Goal: Book appointment/travel/reservation

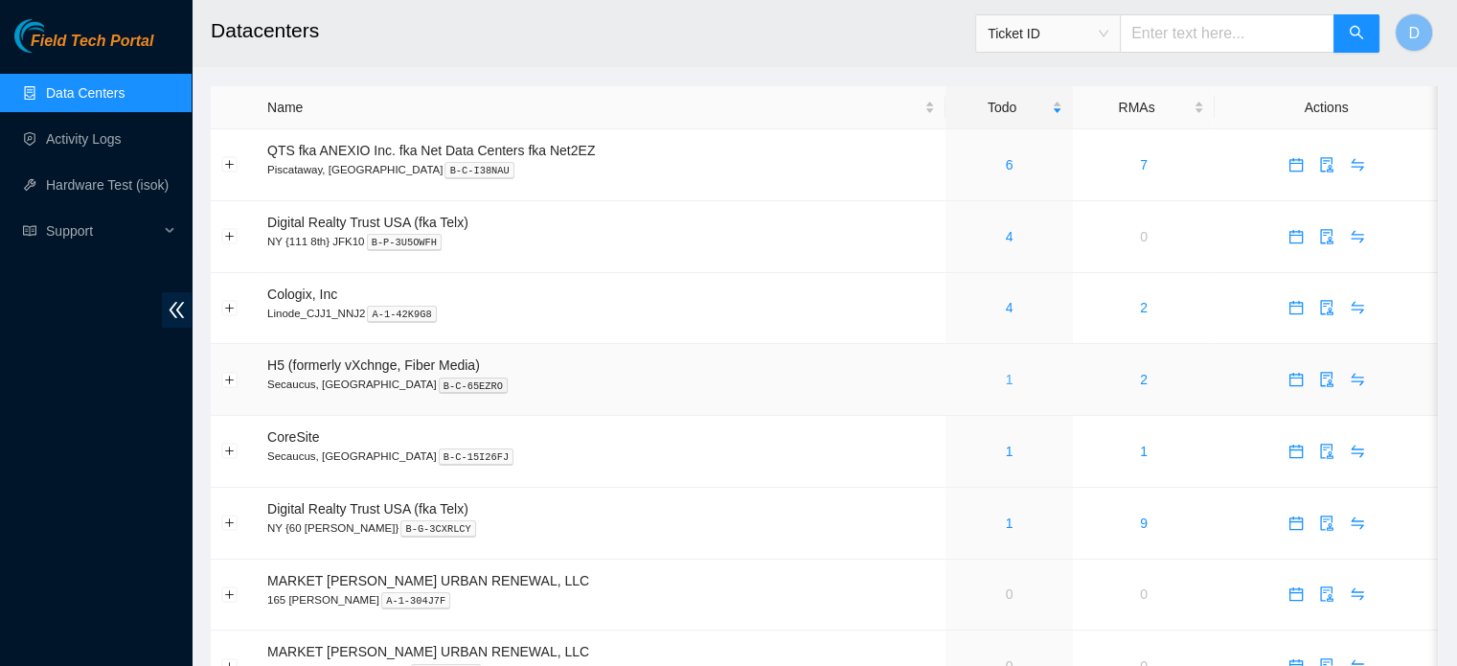
click at [1011, 378] on link "1" at bounding box center [1010, 379] width 8 height 15
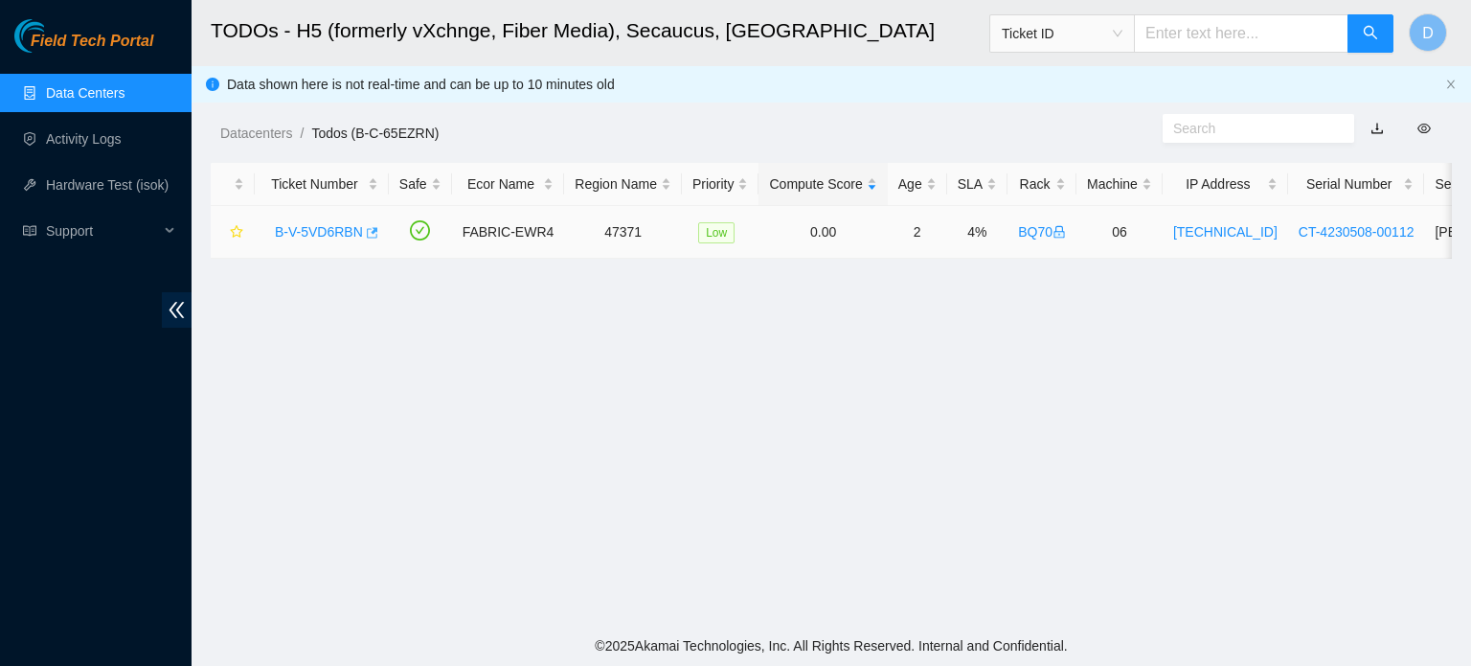
click at [368, 234] on icon "button" at bounding box center [370, 232] width 13 height 13
click at [50, 86] on link "Data Centers" at bounding box center [85, 92] width 79 height 15
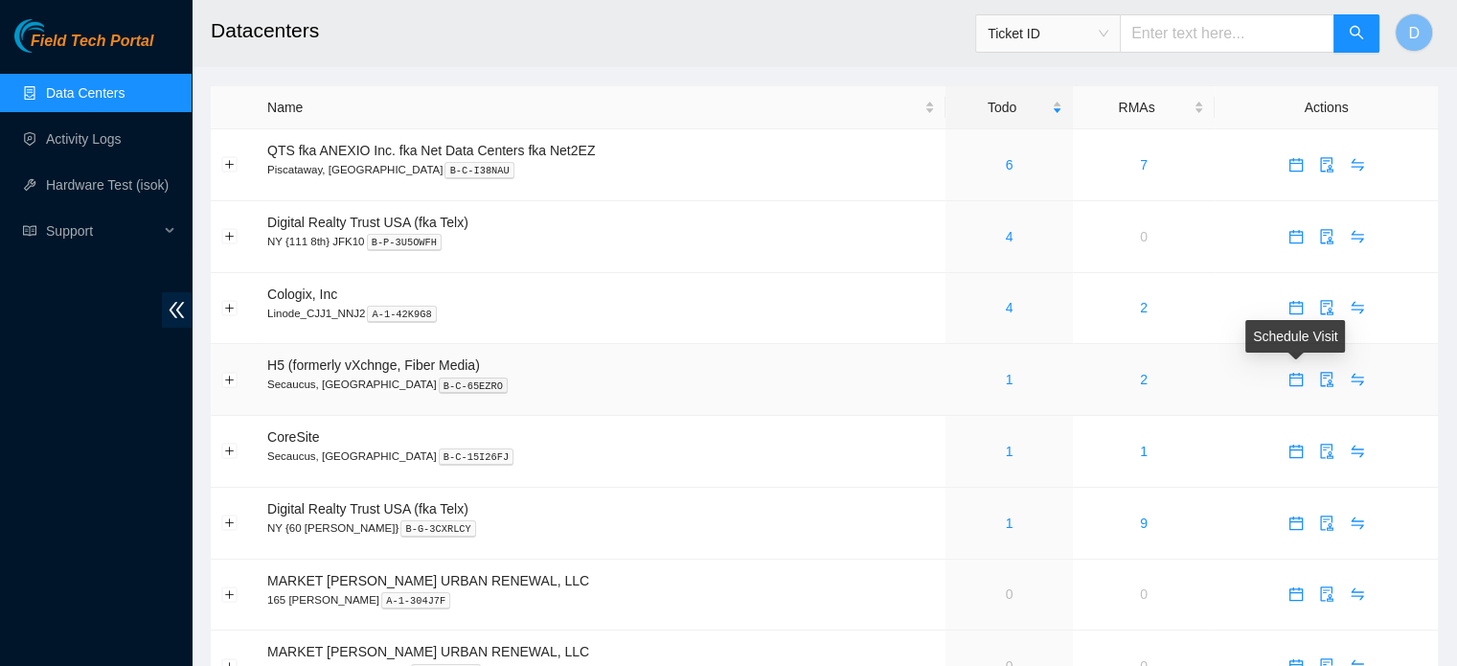
click at [1295, 378] on icon "calendar" at bounding box center [1295, 379] width 13 height 13
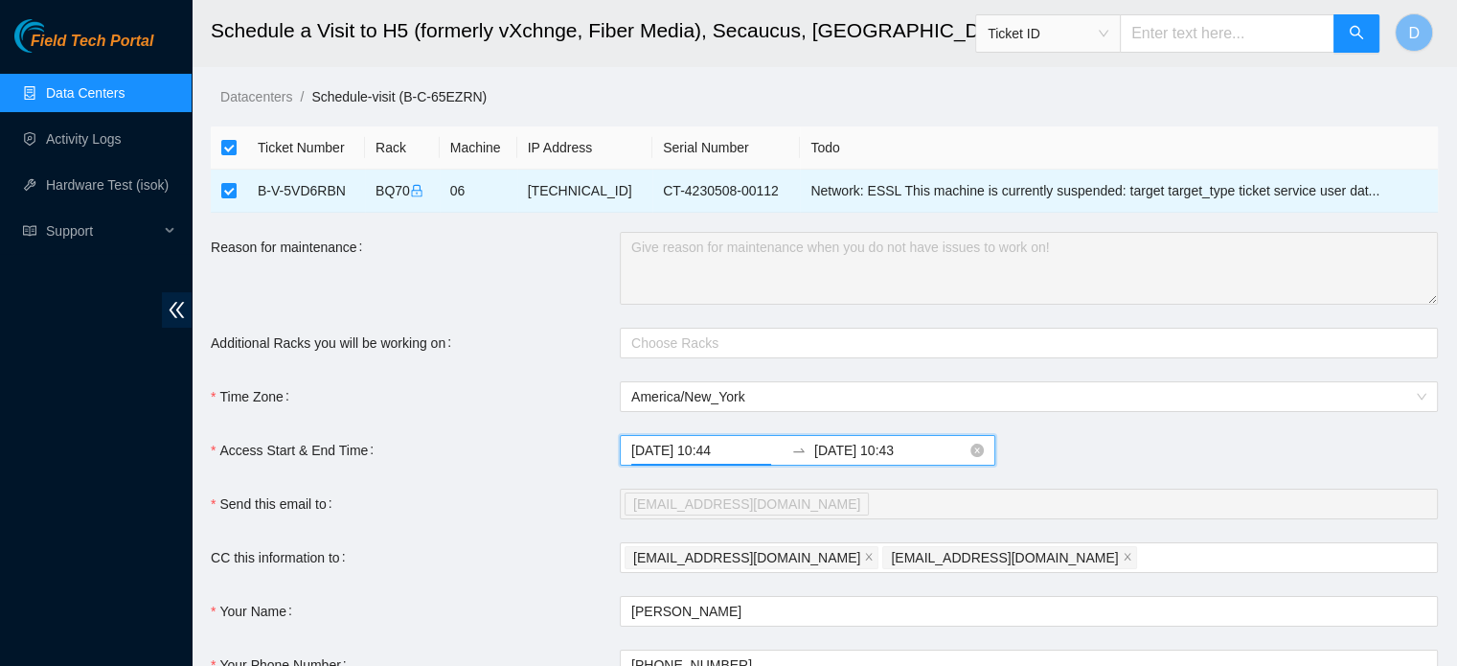
click at [739, 451] on input "[DATE] 10:44" at bounding box center [707, 450] width 152 height 21
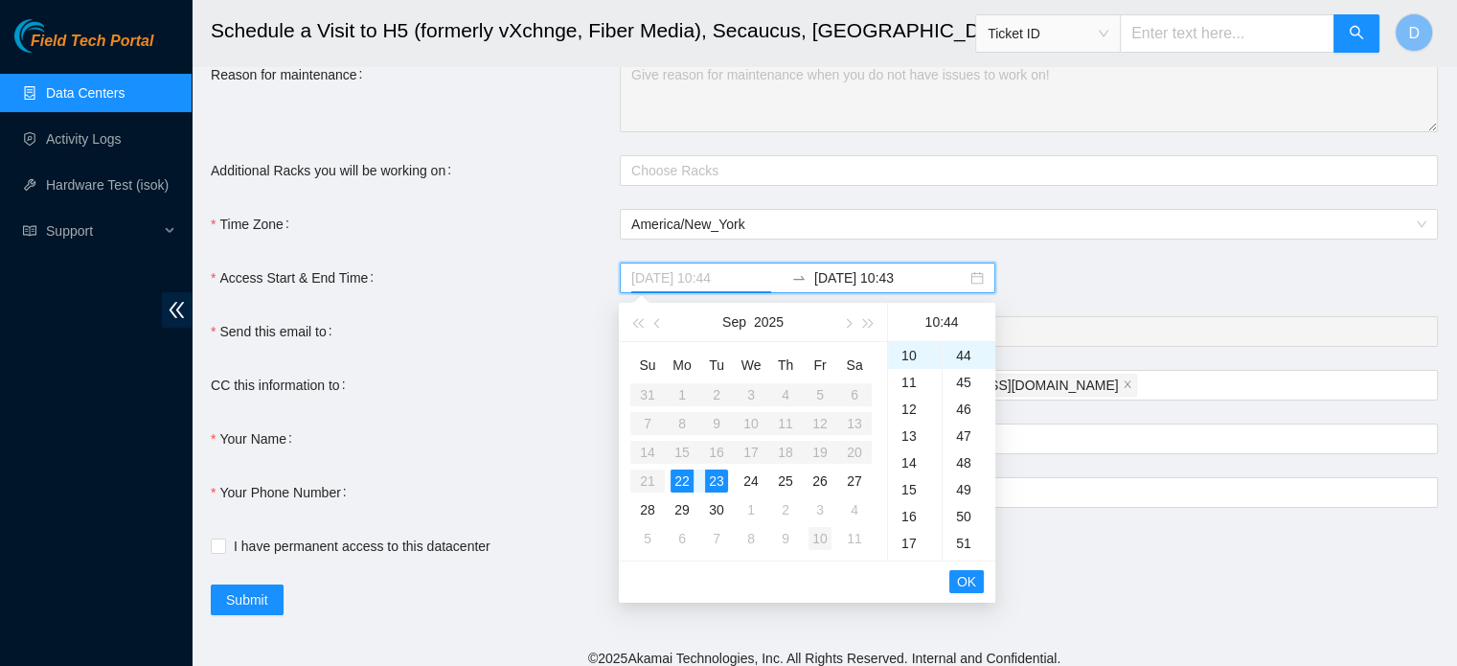
scroll to position [184, 0]
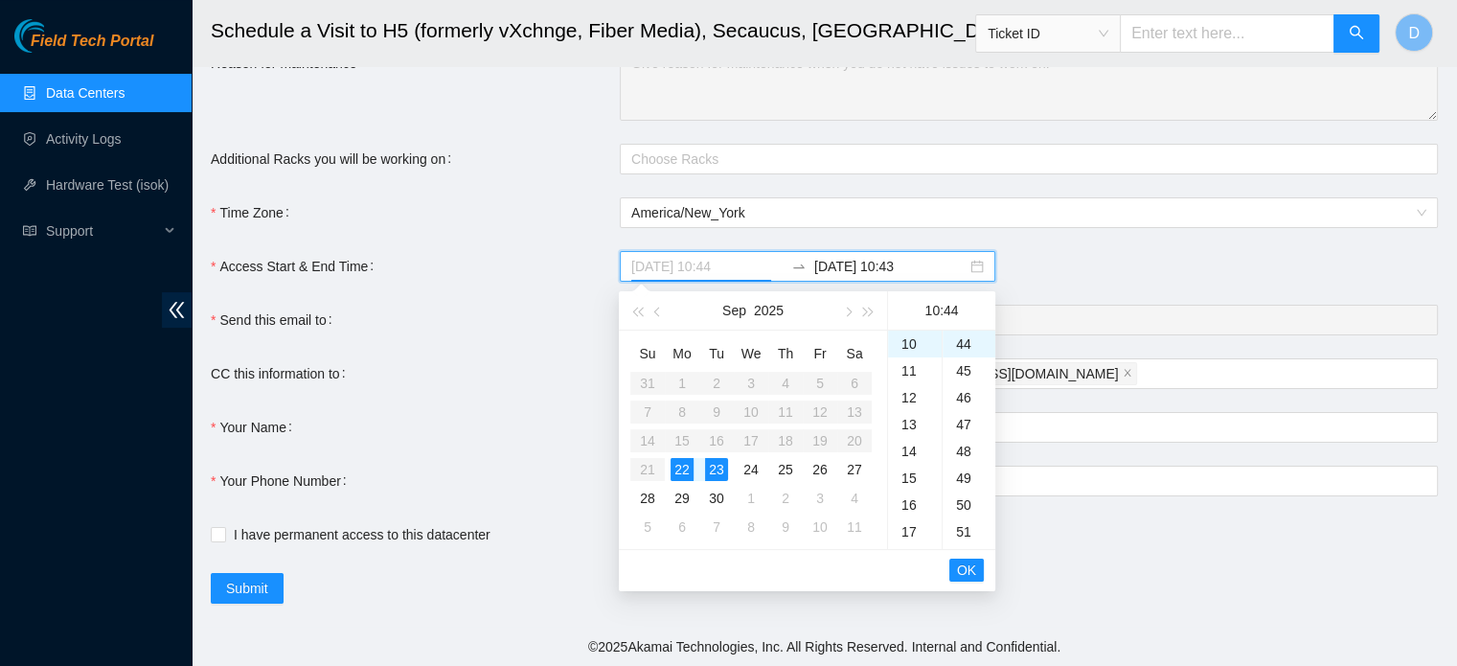
type input "2025-09-22 10:44"
click at [967, 570] on span "OK" at bounding box center [966, 569] width 19 height 21
click at [678, 474] on div "22" at bounding box center [682, 469] width 23 height 23
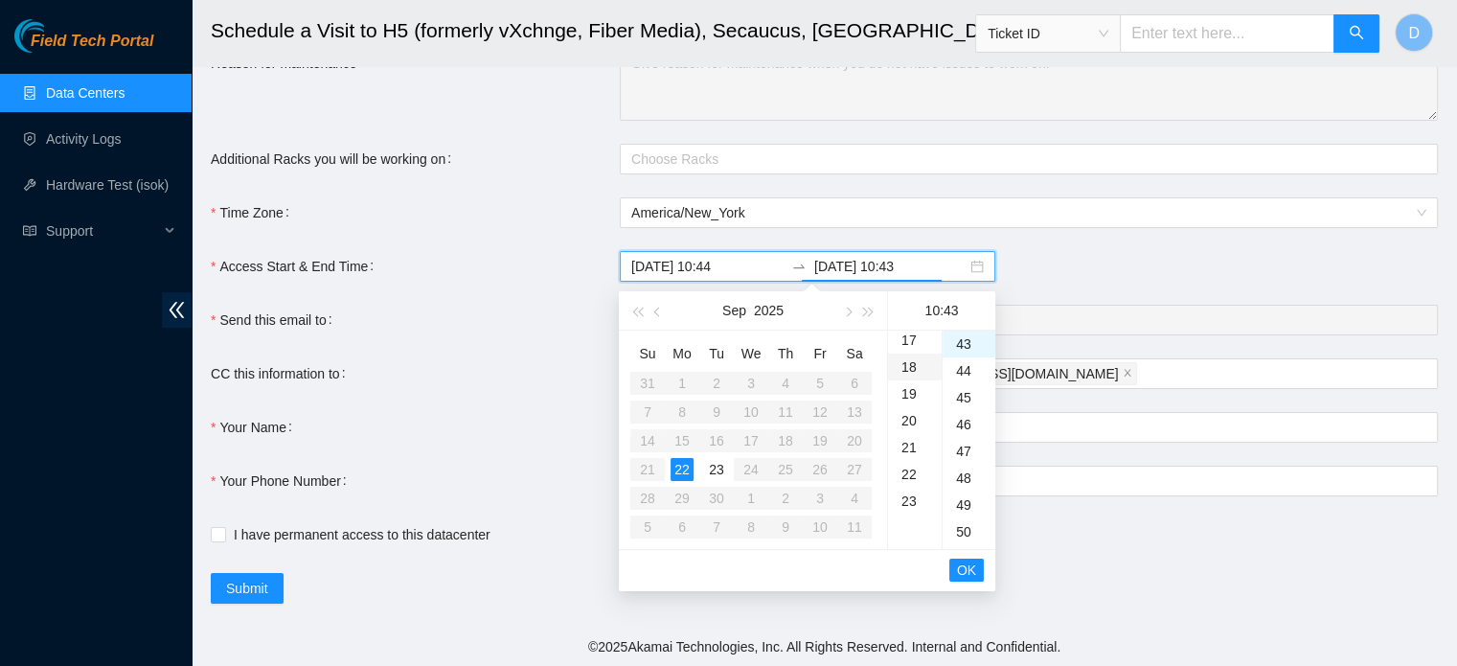
click at [903, 355] on div "18" at bounding box center [915, 367] width 54 height 27
type input "2025-09-22 18:43"
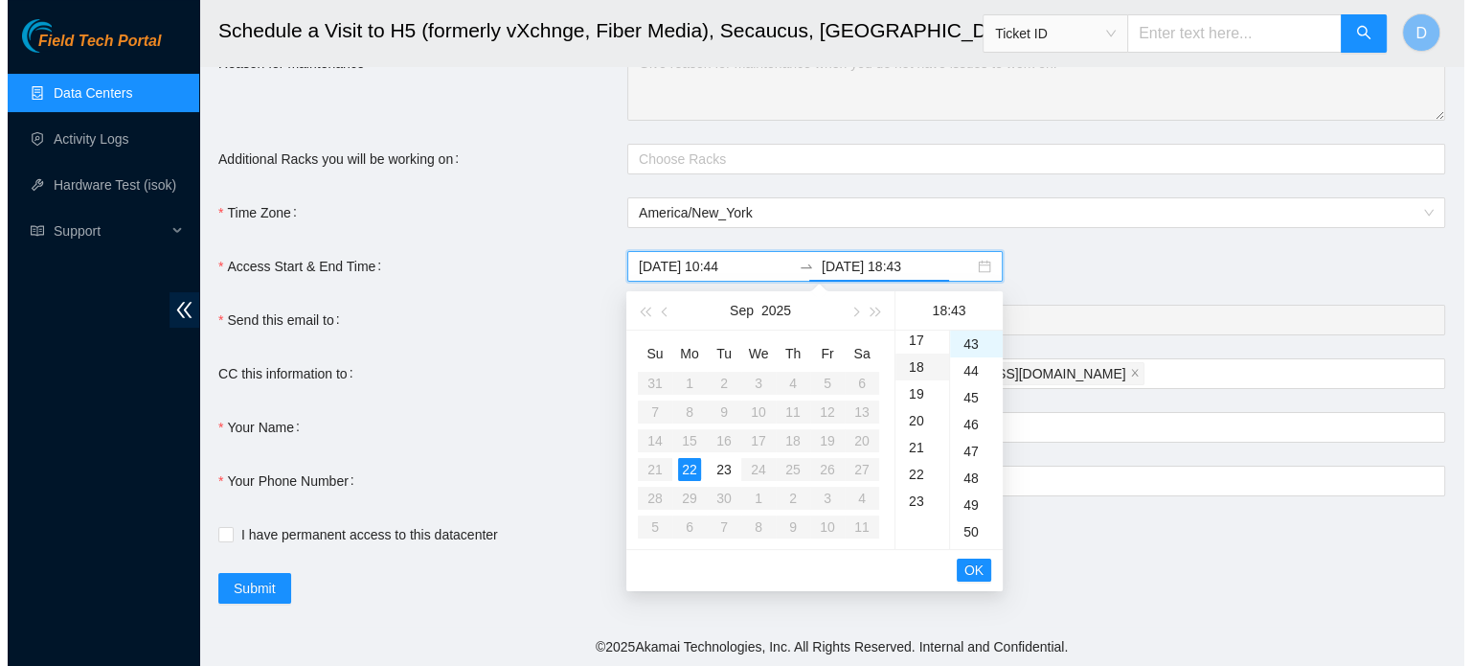
scroll to position [483, 0]
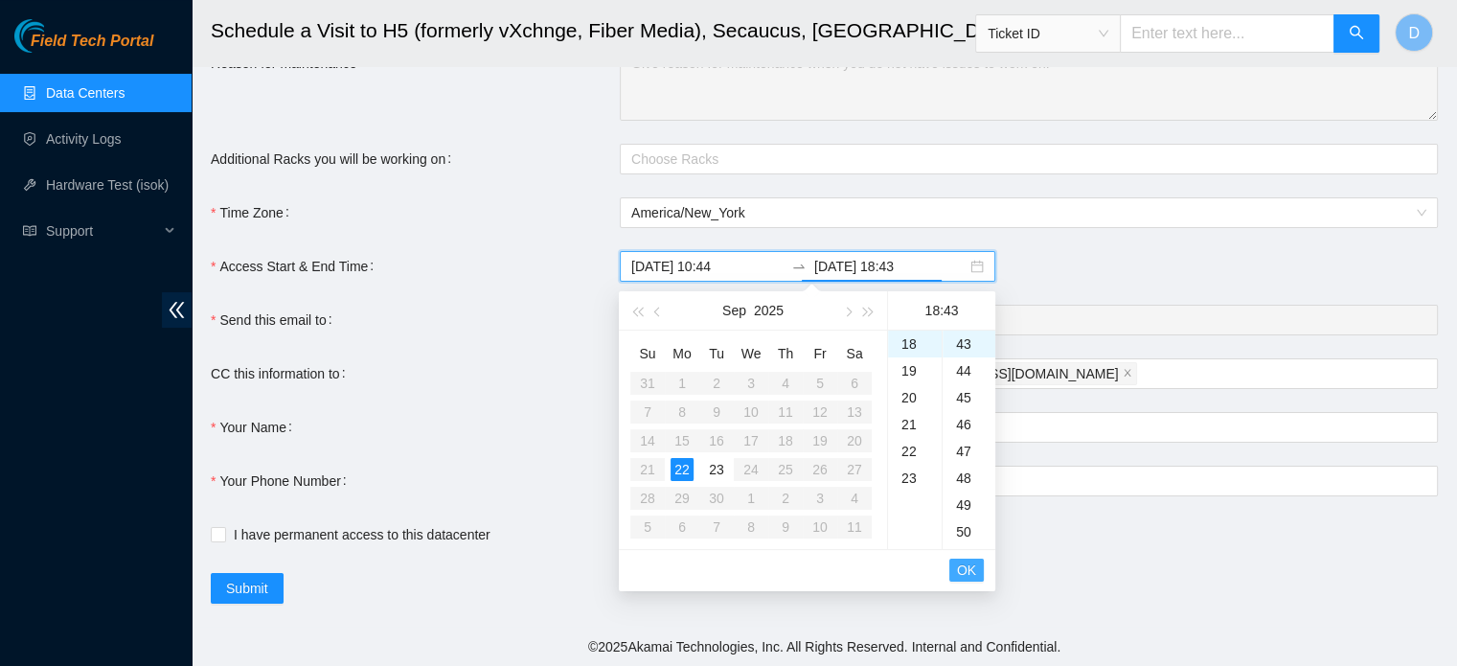
click at [964, 574] on span "OK" at bounding box center [966, 569] width 19 height 21
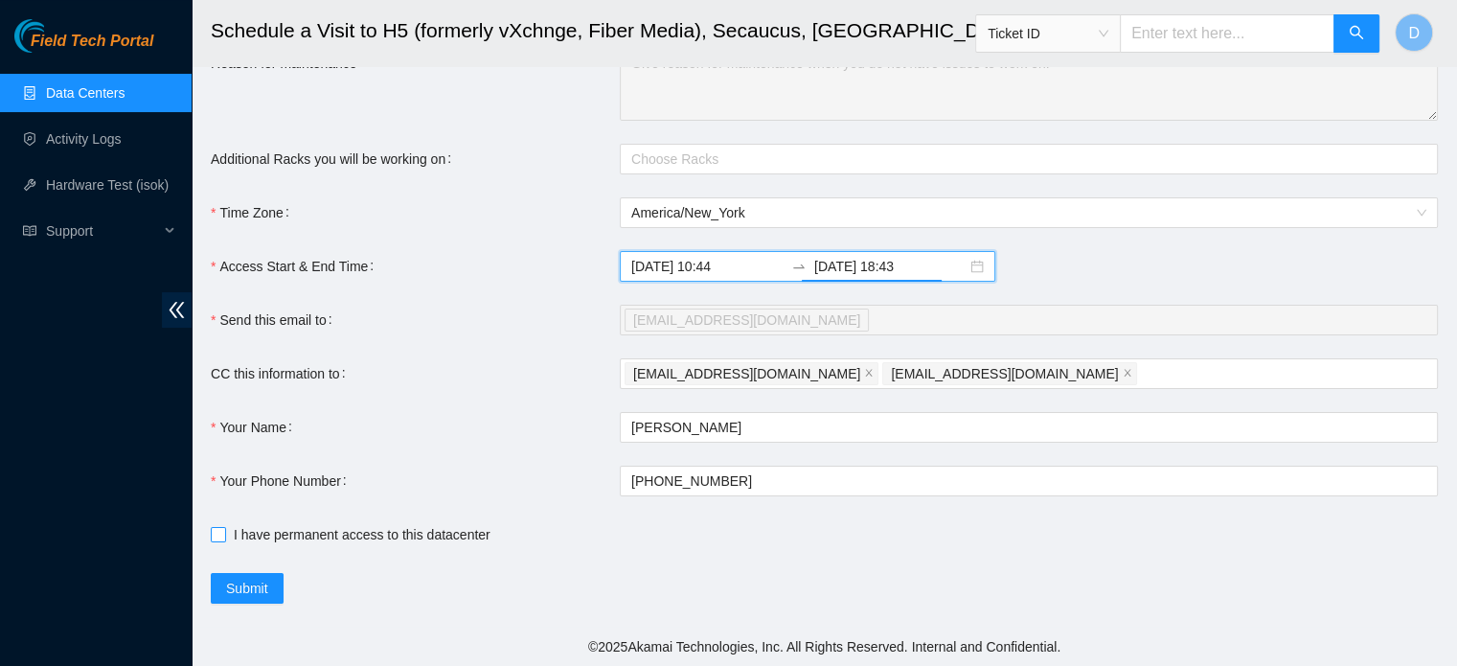
click at [212, 530] on input "I have permanent access to this datacenter" at bounding box center [217, 533] width 13 height 13
checkbox input "true"
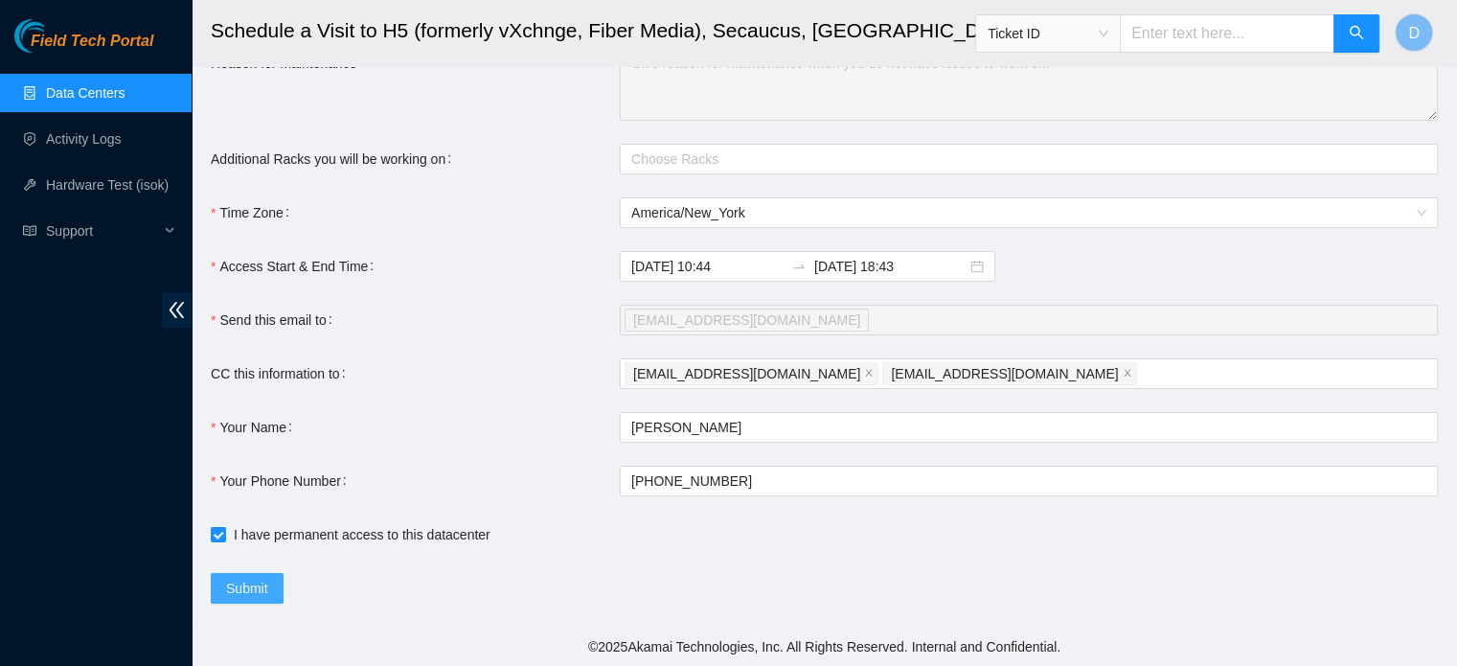
click at [256, 596] on span "Submit" at bounding box center [247, 588] width 42 height 21
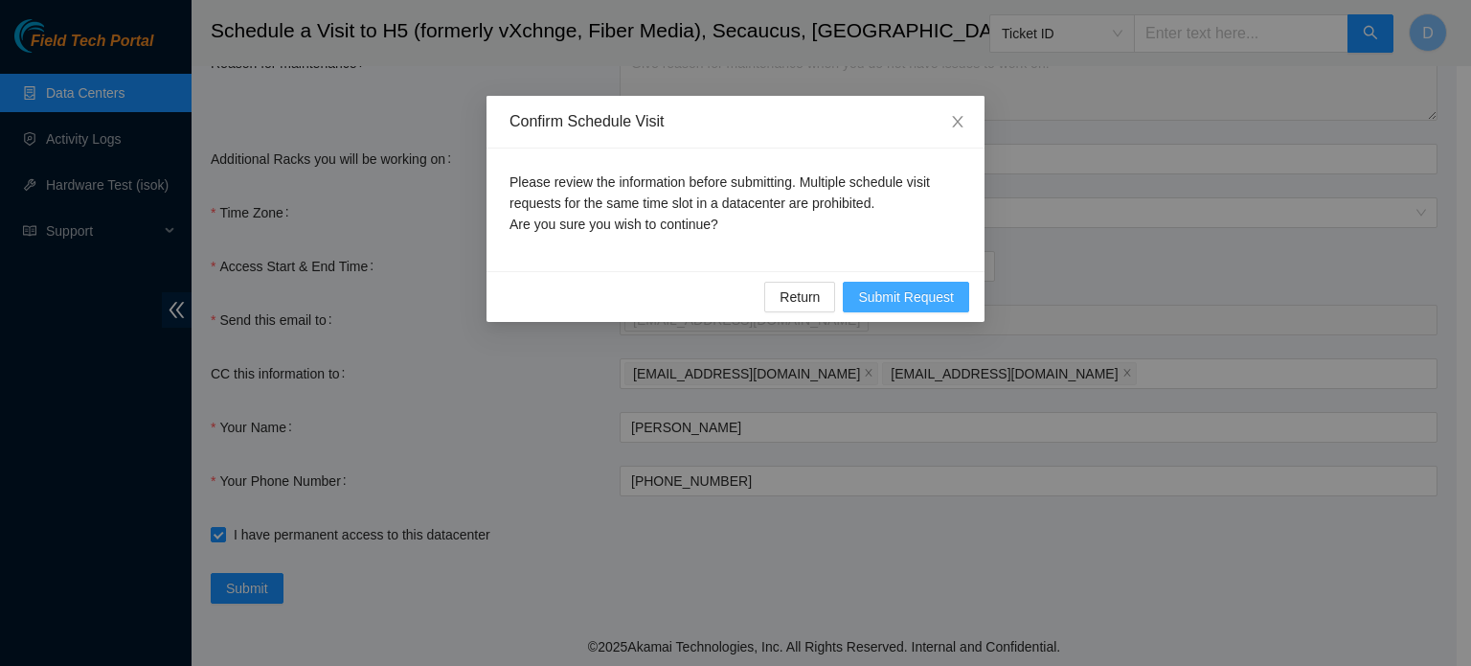
click at [905, 292] on span "Submit Request" at bounding box center [906, 296] width 96 height 21
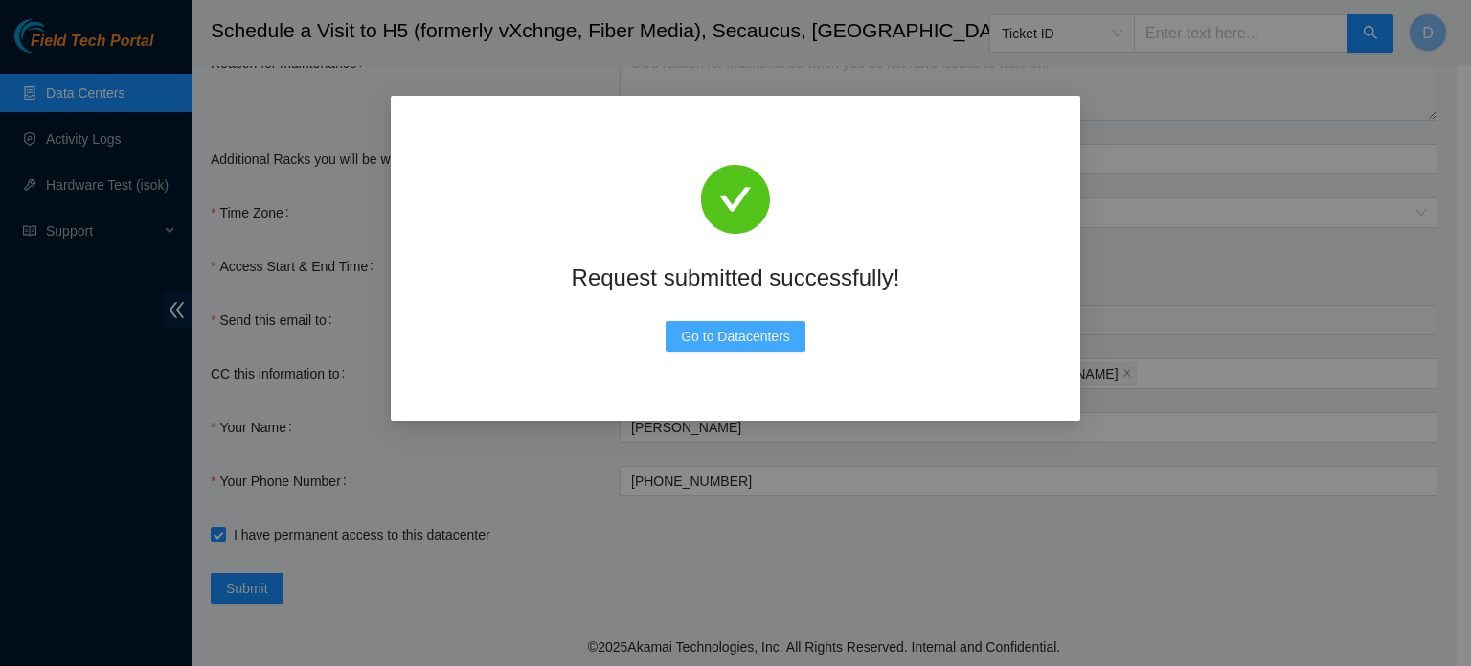
click at [693, 344] on span "Go to Datacenters" at bounding box center [735, 336] width 109 height 21
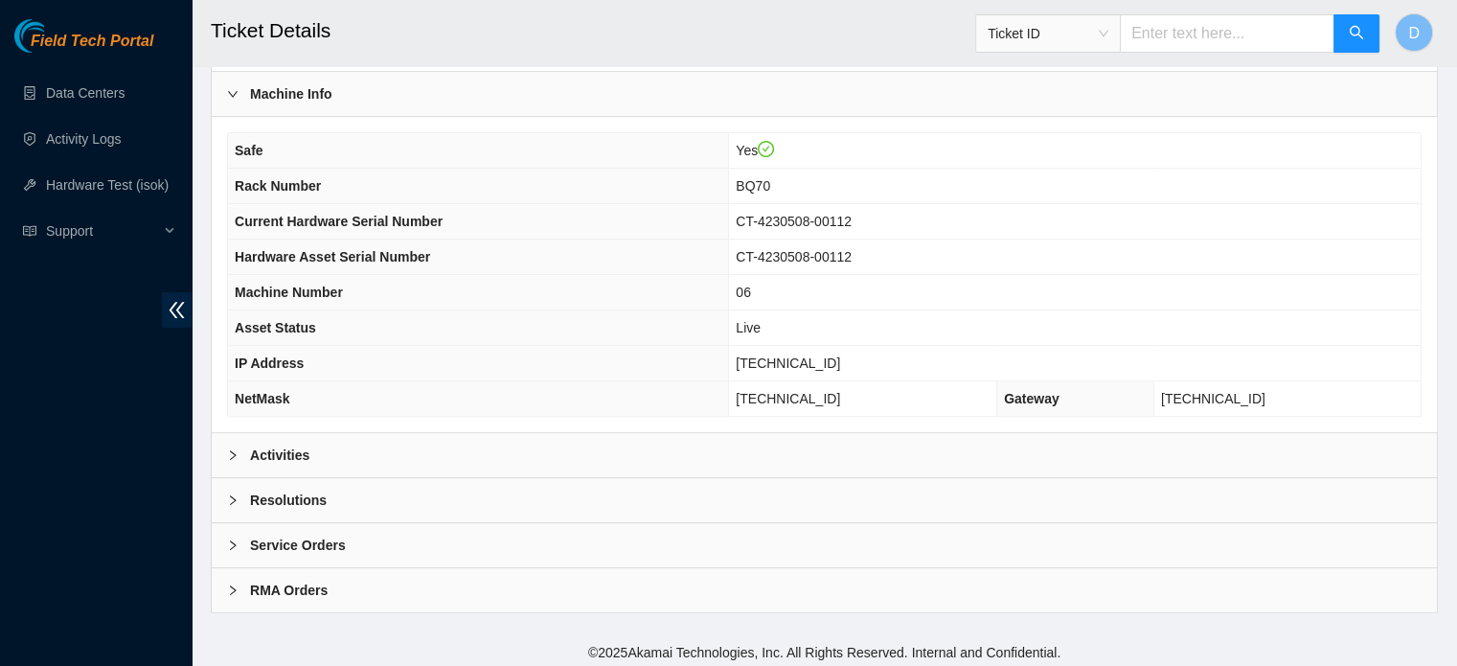
click at [389, 446] on div "Activities" at bounding box center [824, 455] width 1225 height 44
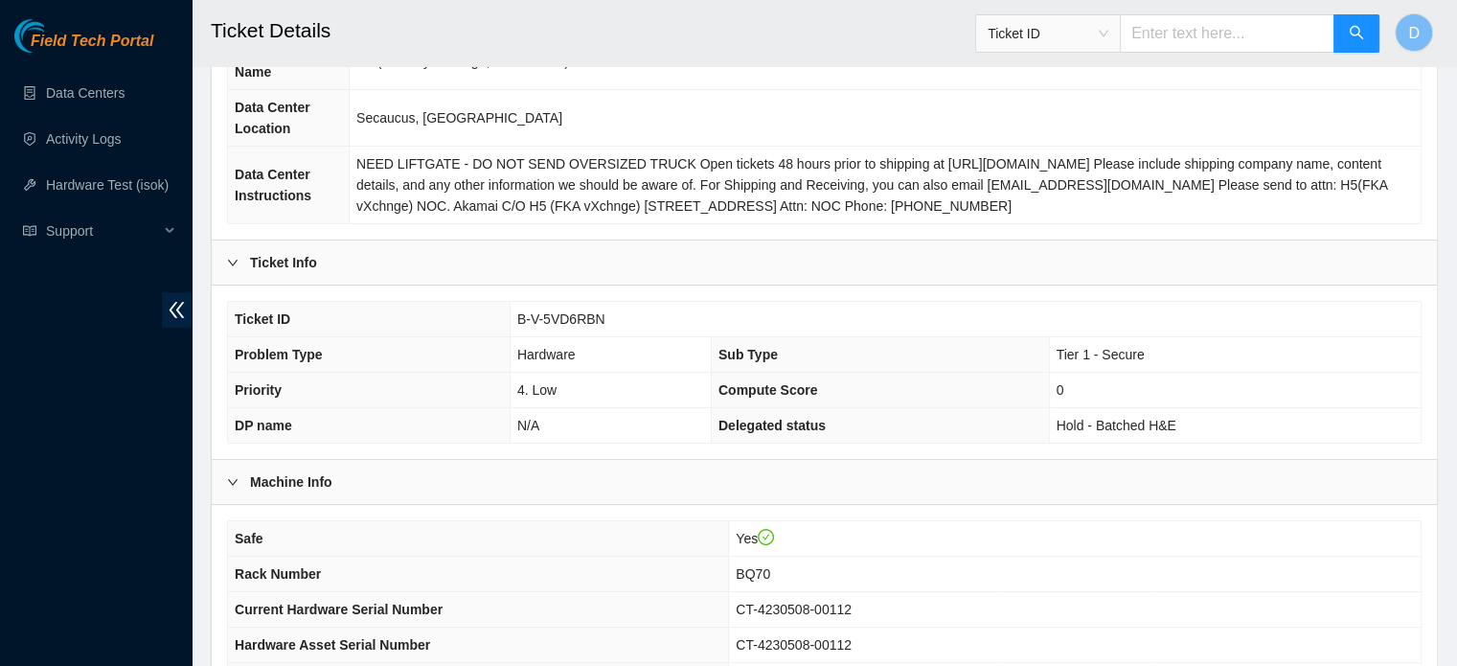
scroll to position [192, 0]
